Goal: Task Accomplishment & Management: Manage account settings

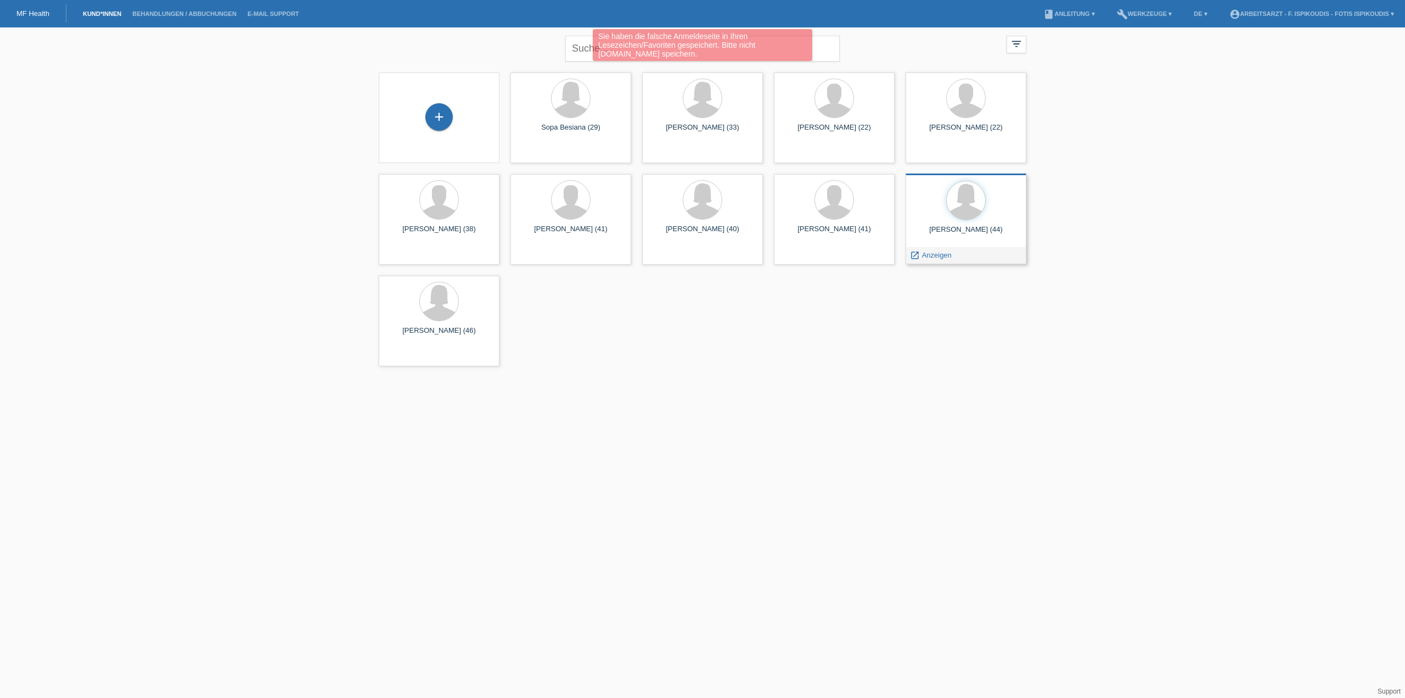
click at [935, 255] on span "Anzeigen" at bounding box center [937, 255] width 30 height 8
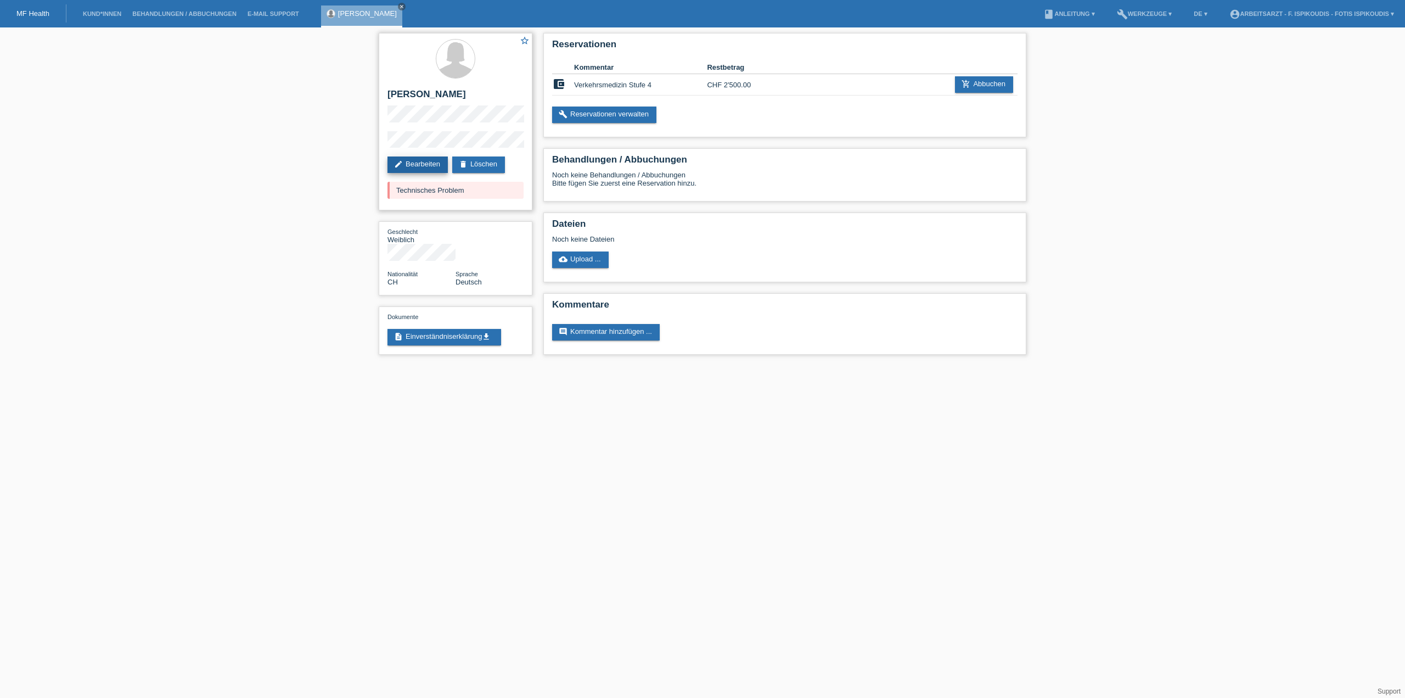
click at [425, 166] on link "edit Bearbeiten" at bounding box center [418, 164] width 60 height 16
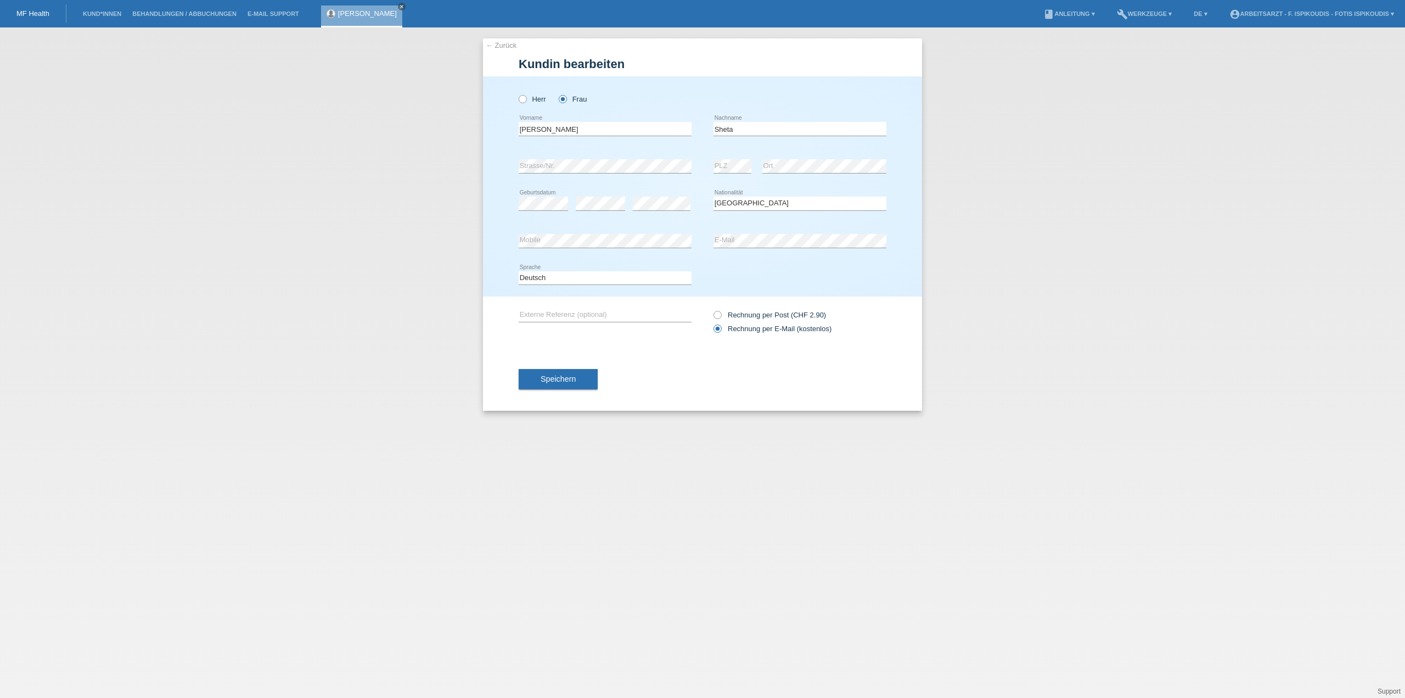
select select "CH"
click at [567, 383] on button "Speichern" at bounding box center [558, 378] width 79 height 21
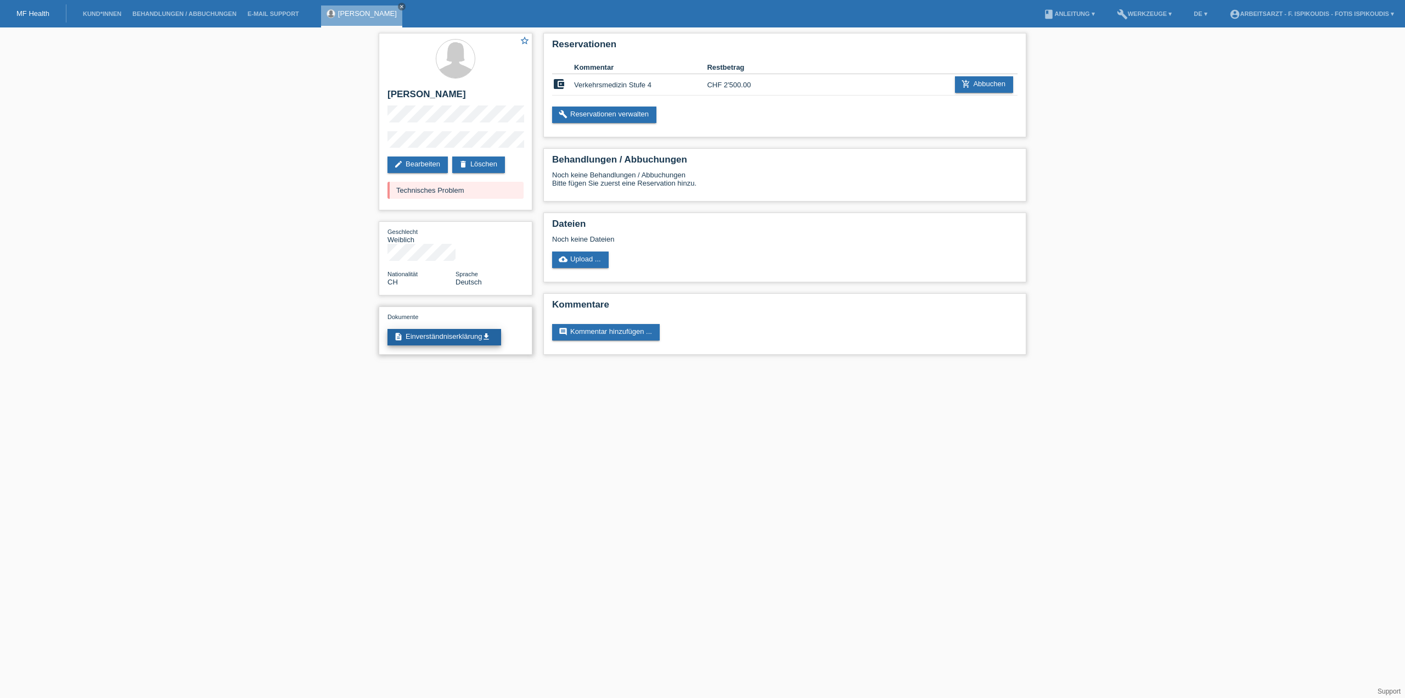
click at [430, 329] on link "description Einverständniserklärung get_app" at bounding box center [445, 337] width 114 height 16
click at [633, 119] on link "build Reservationen verwalten" at bounding box center [604, 114] width 104 height 16
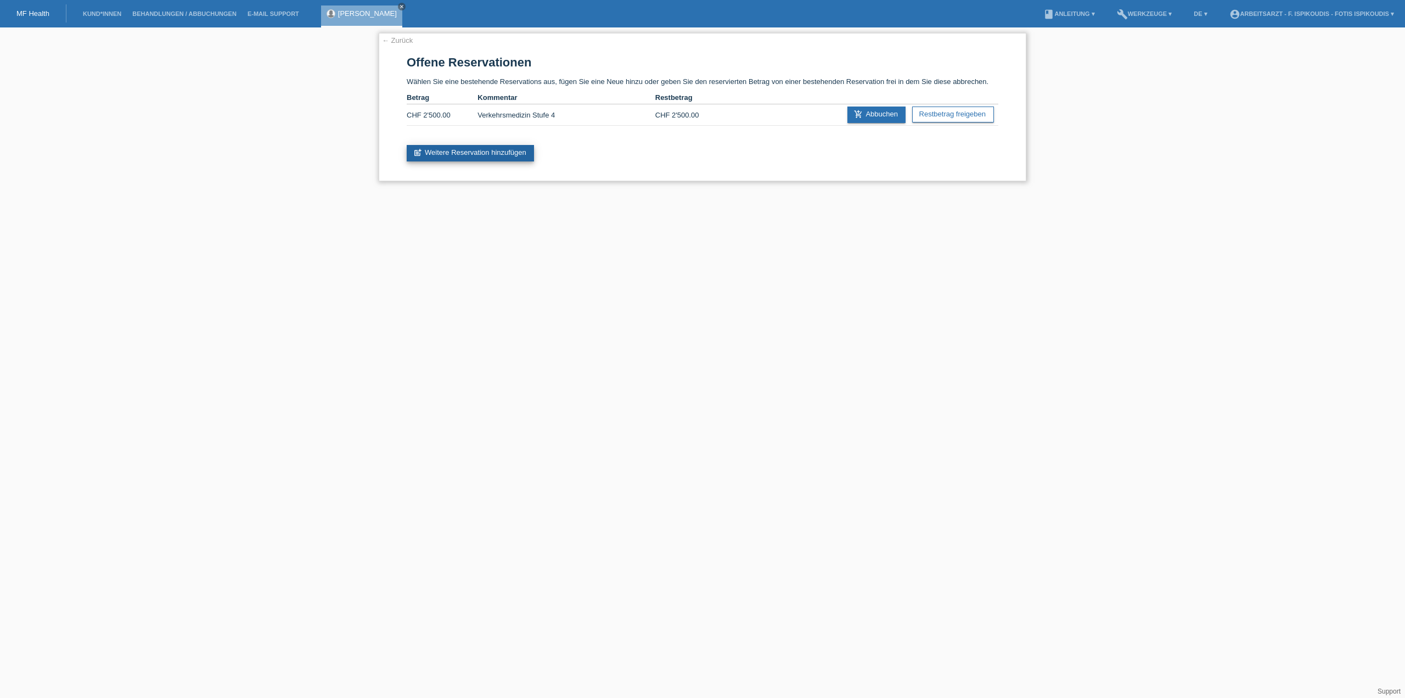
click at [483, 156] on link "post_add Weitere Reservation hinzufügen" at bounding box center [470, 153] width 127 height 16
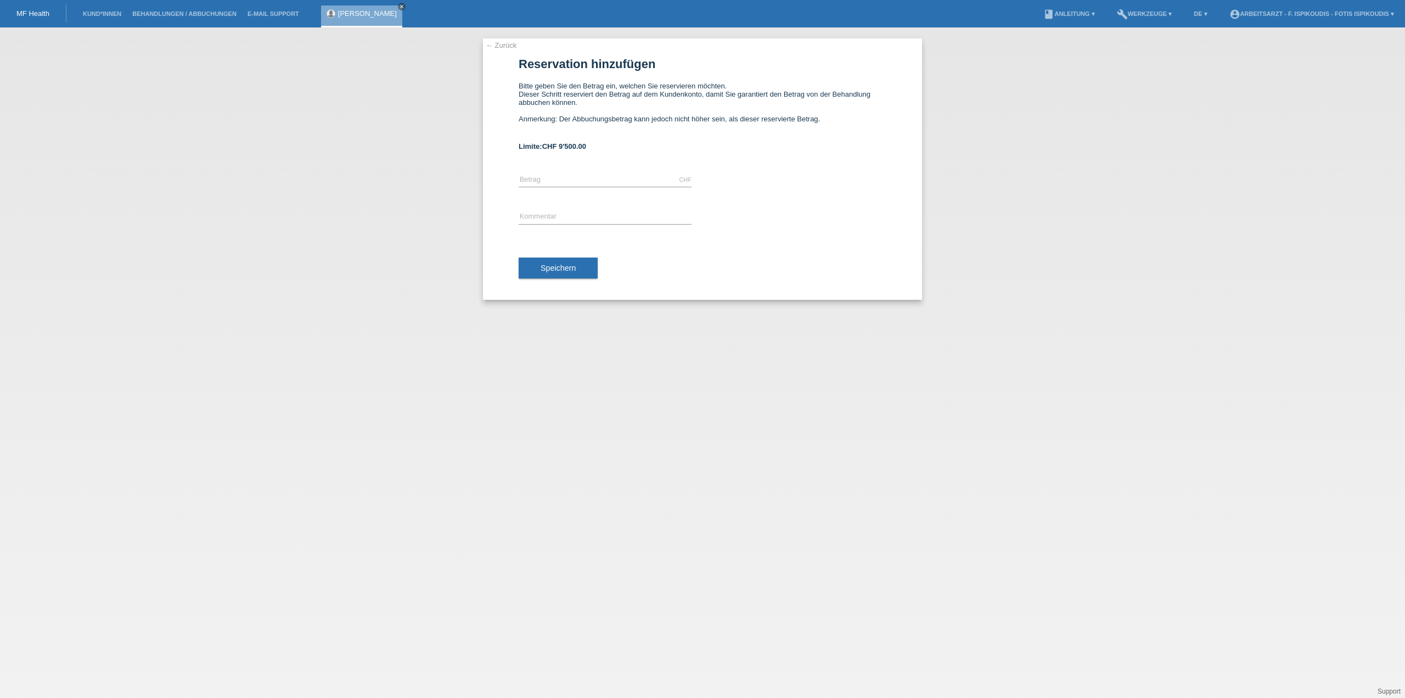
click at [504, 43] on link "← Zurück" at bounding box center [501, 45] width 31 height 8
